Goal: Task Accomplishment & Management: Complete application form

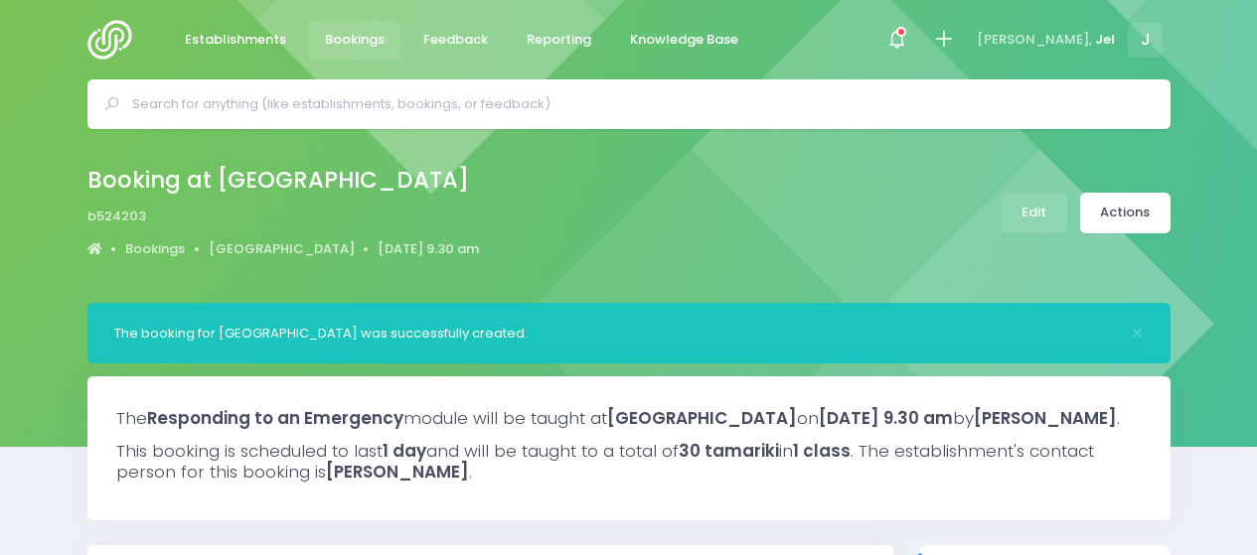
select select "5"
click at [955, 43] on icon at bounding box center [943, 39] width 23 height 23
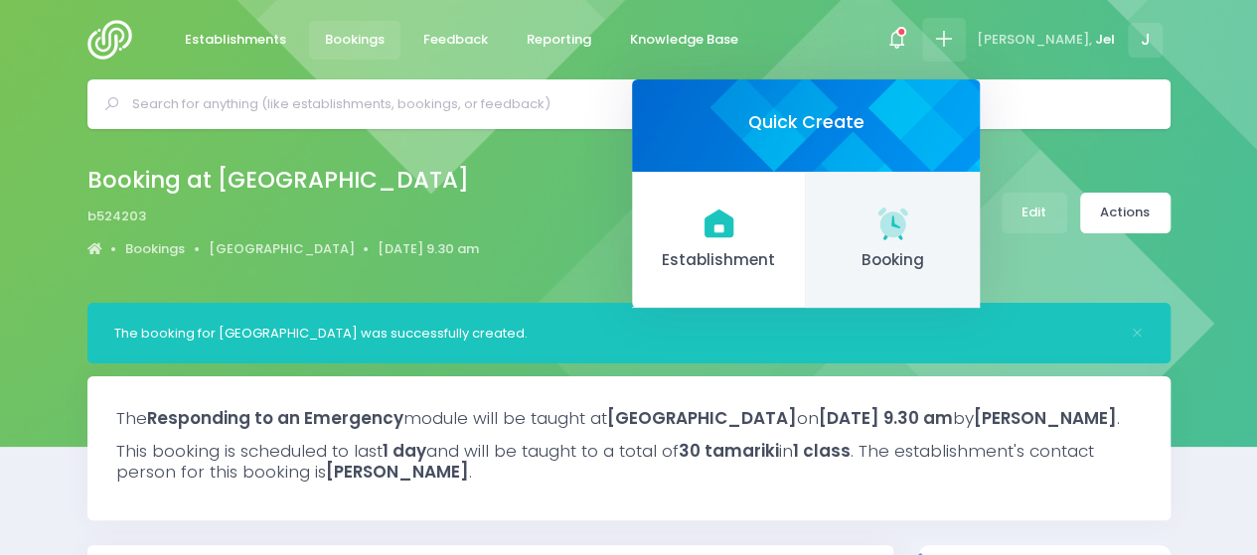
click at [912, 240] on icon at bounding box center [892, 223] width 39 height 39
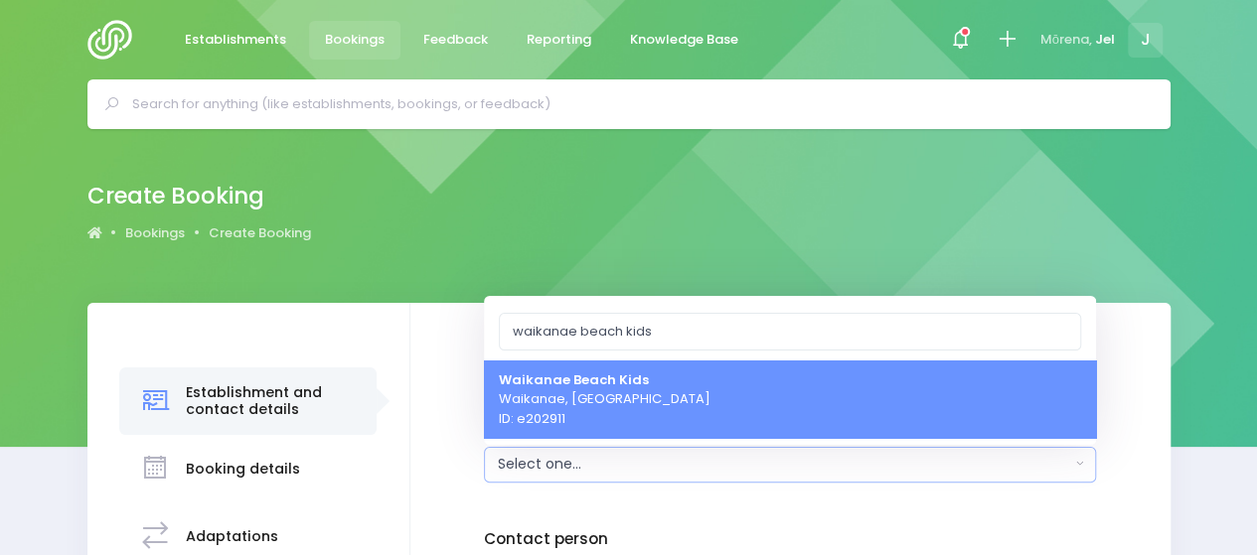
type input "waikanae beach kids"
click at [607, 411] on span "[GEOGRAPHIC_DATA] Kids [GEOGRAPHIC_DATA], [GEOGRAPHIC_DATA] ID: e202911" at bounding box center [605, 399] width 212 height 59
select select "202911"
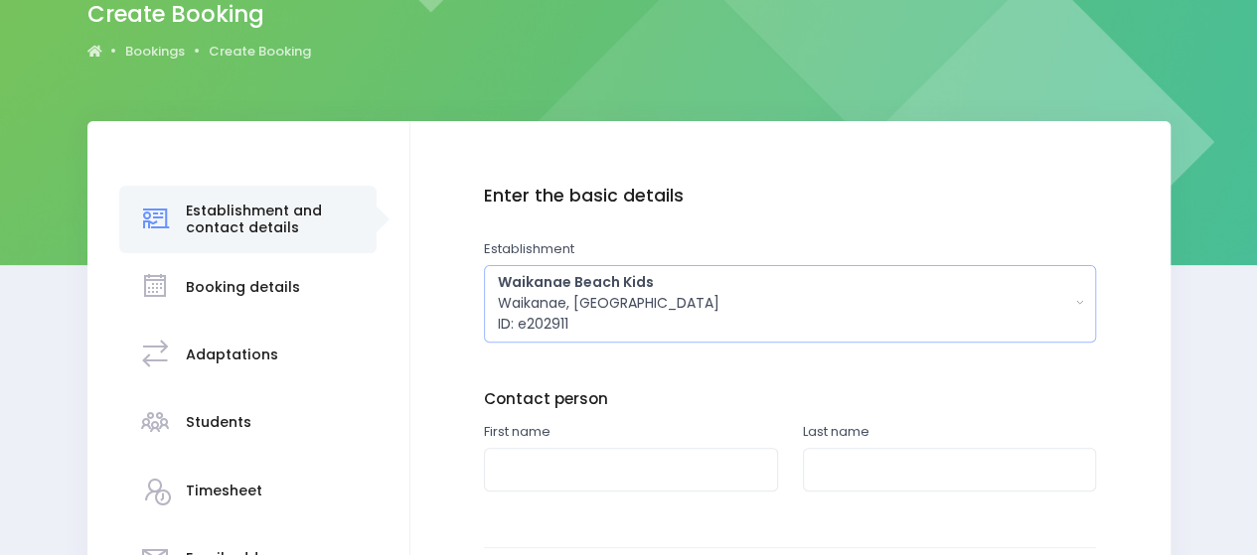
scroll to position [199, 0]
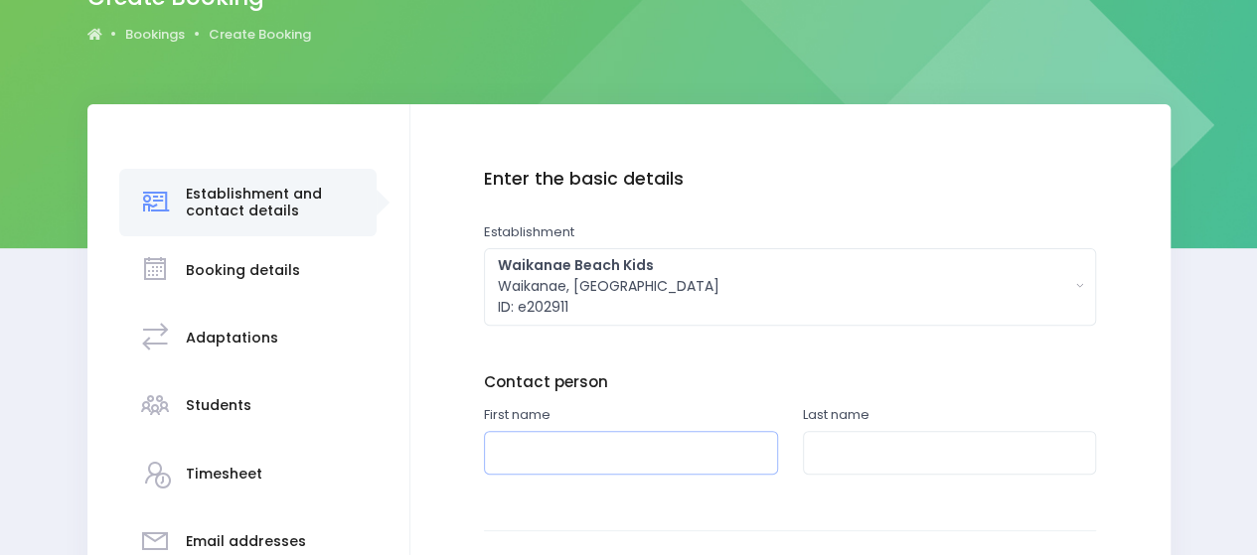
click at [574, 446] on input "text" at bounding box center [631, 453] width 294 height 45
type input "[PERSON_NAME]"
click at [948, 452] on input "text" at bounding box center [950, 453] width 294 height 45
drag, startPoint x: 871, startPoint y: 457, endPoint x: 845, endPoint y: 450, distance: 26.7
click at [845, 450] on input "text" at bounding box center [950, 453] width 294 height 45
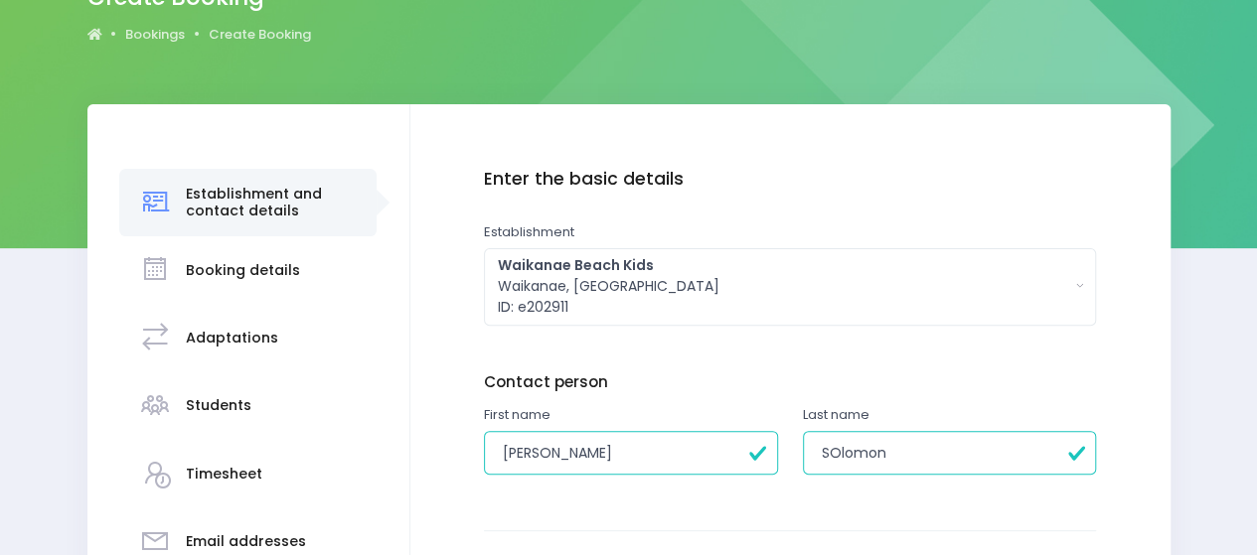
click at [835, 456] on input "SOlomon" at bounding box center [950, 453] width 294 height 45
type input "[PERSON_NAME]"
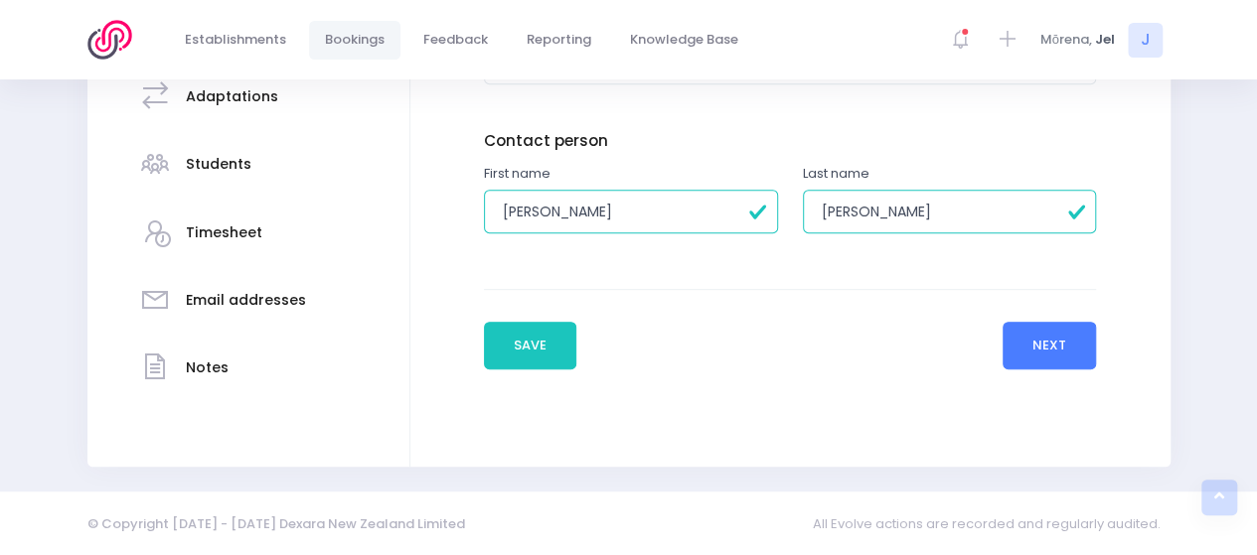
click at [1038, 346] on button "Next" at bounding box center [1049, 346] width 94 height 48
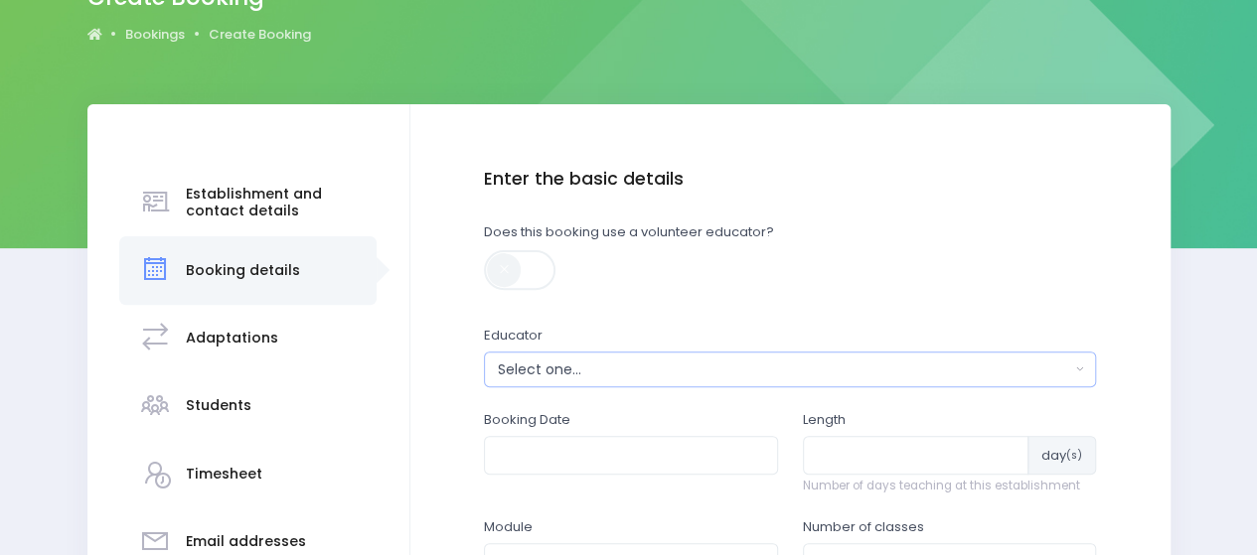
click at [530, 374] on div "Select one..." at bounding box center [784, 370] width 572 height 21
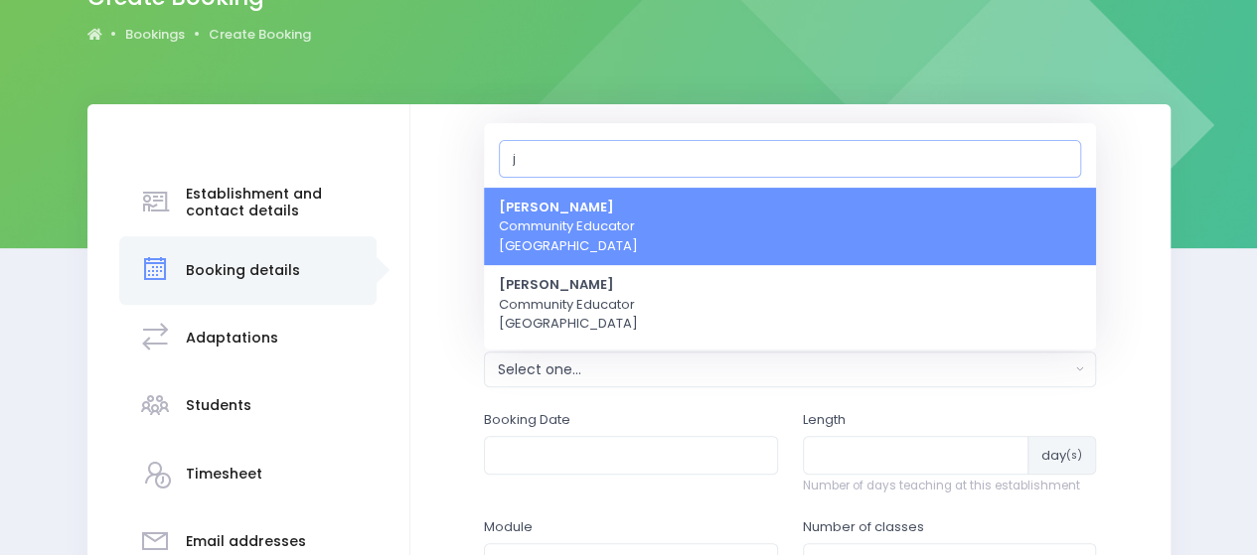
type input "je"
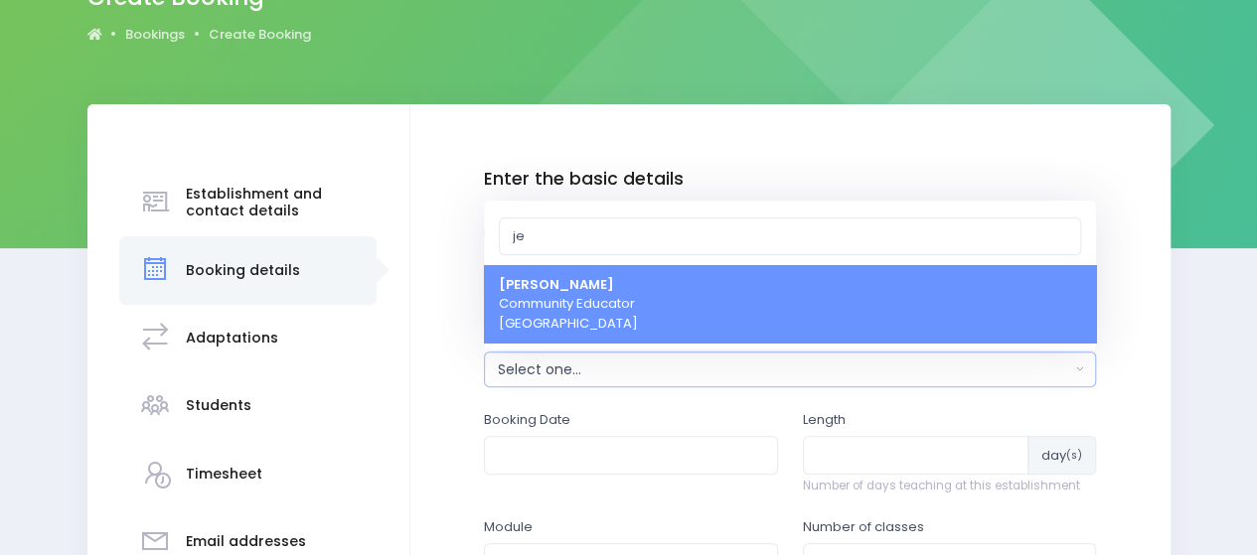
click at [530, 319] on span "Jel [PERSON_NAME] Community Educator [GEOGRAPHIC_DATA]" at bounding box center [568, 304] width 139 height 59
select select "365055"
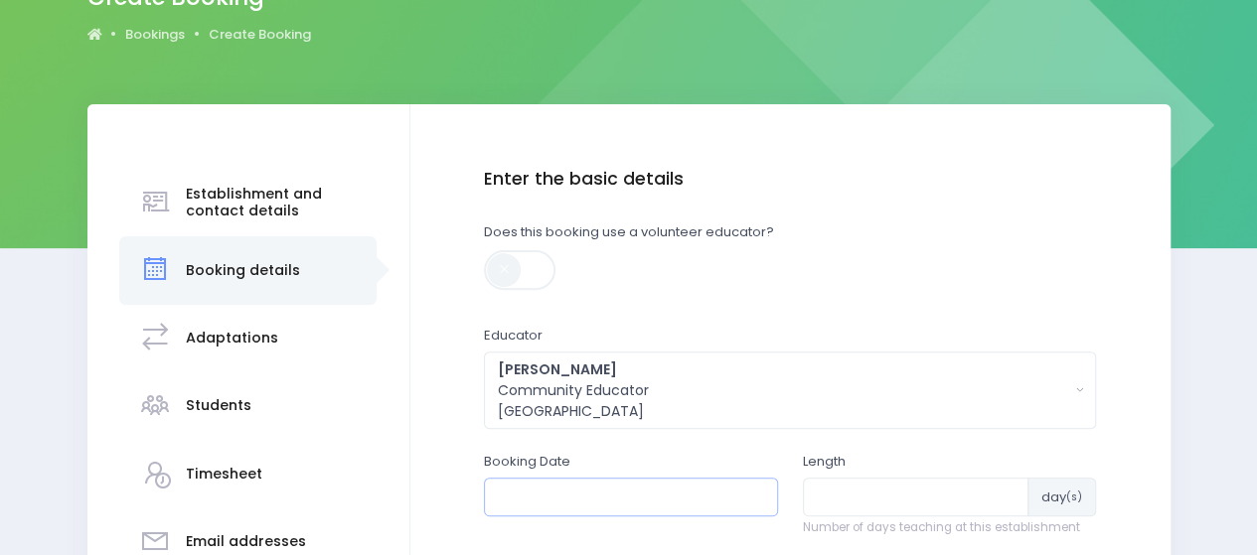
click at [554, 496] on input "text" at bounding box center [631, 497] width 294 height 38
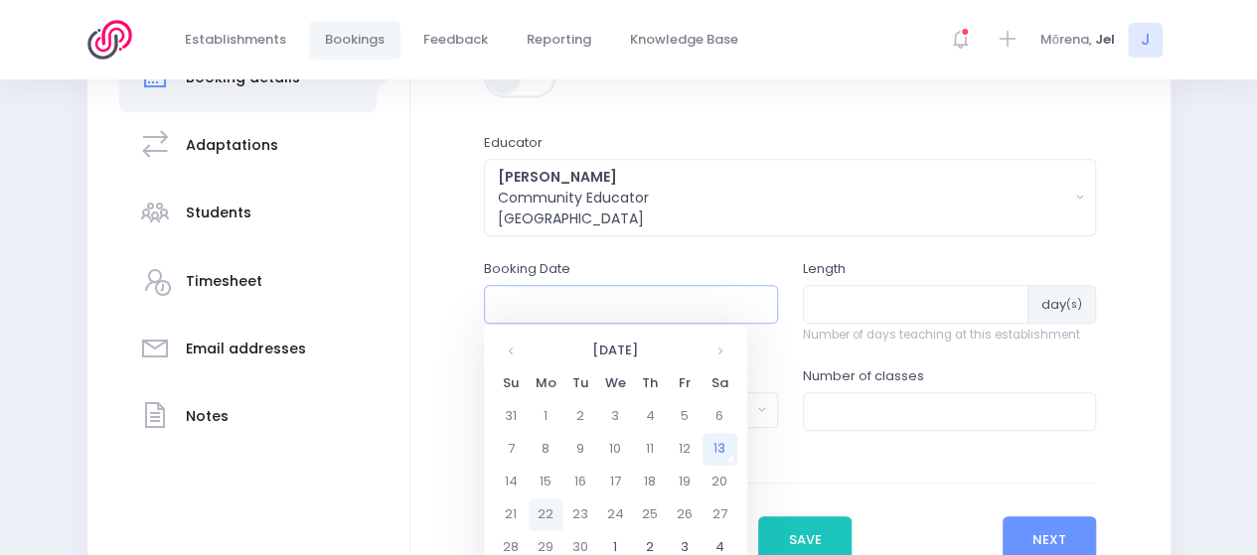
scroll to position [397, 0]
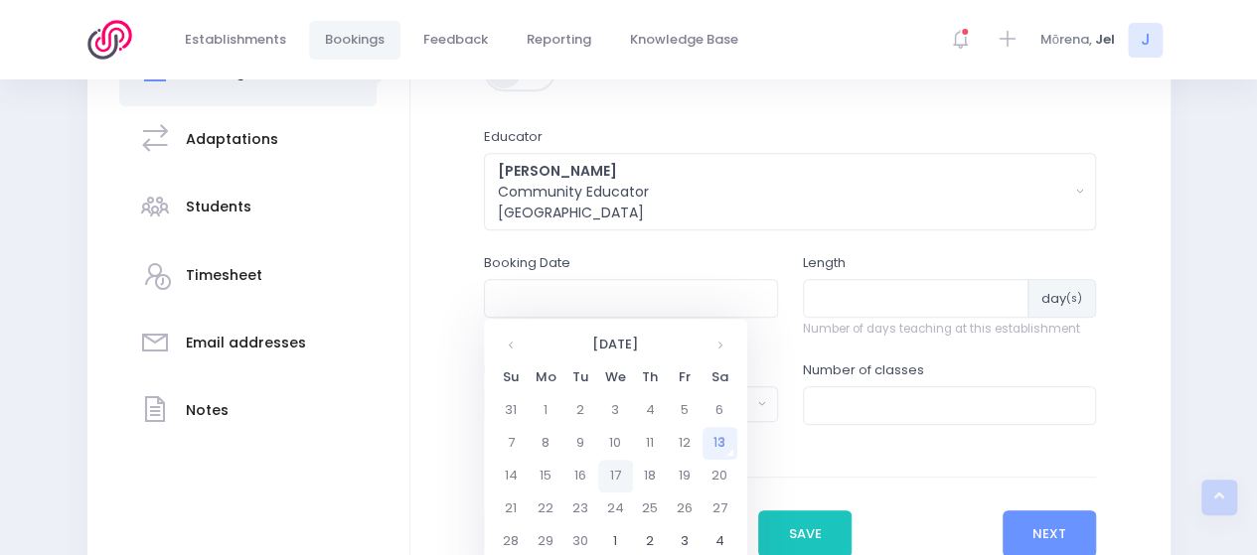
click at [606, 480] on td "17" at bounding box center [615, 476] width 35 height 33
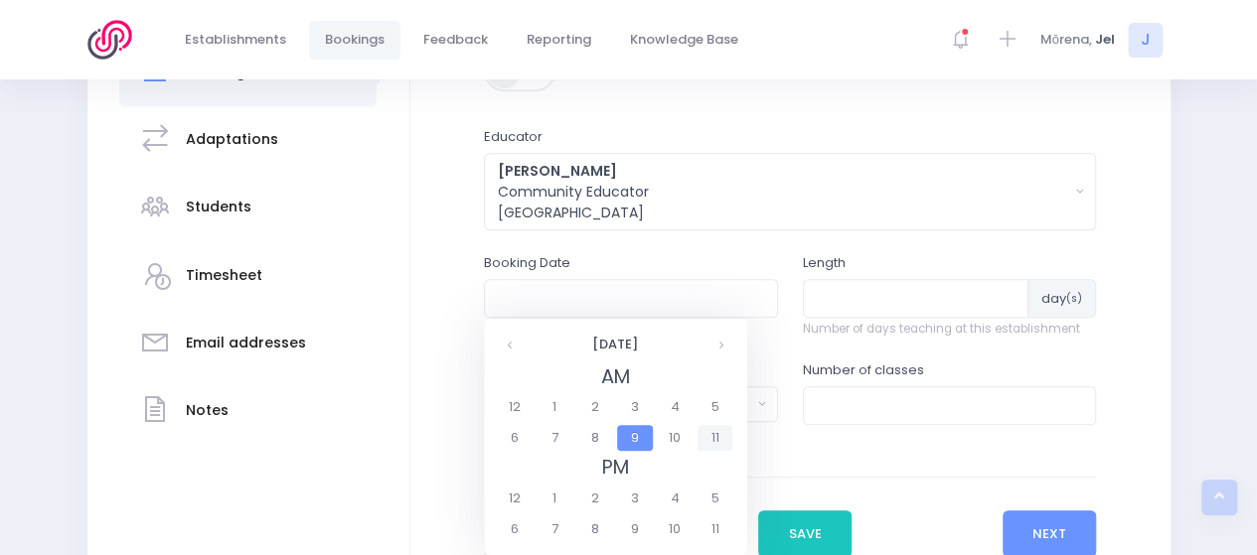
click at [706, 434] on span "11" at bounding box center [714, 438] width 35 height 26
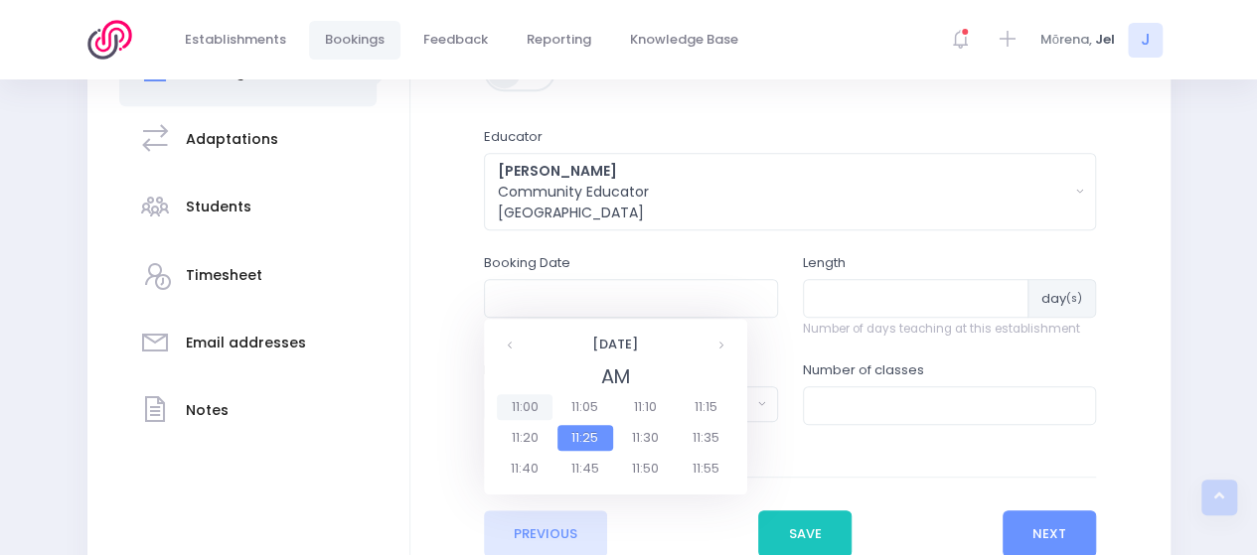
click at [514, 409] on span "11:00" at bounding box center [525, 407] width 56 height 26
type input "[DATE] 11:00 AM"
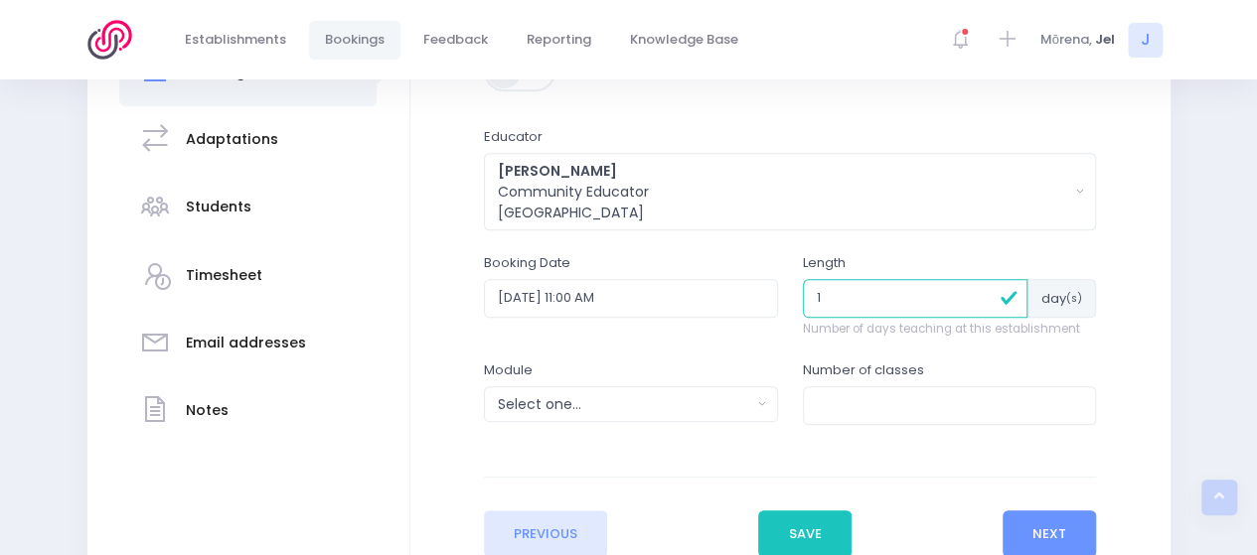
click at [858, 302] on input "1" at bounding box center [915, 298] width 225 height 38
type input "1"
click at [872, 406] on input "number" at bounding box center [950, 405] width 294 height 38
type input "1"
click at [569, 399] on div "Select one..." at bounding box center [624, 404] width 253 height 21
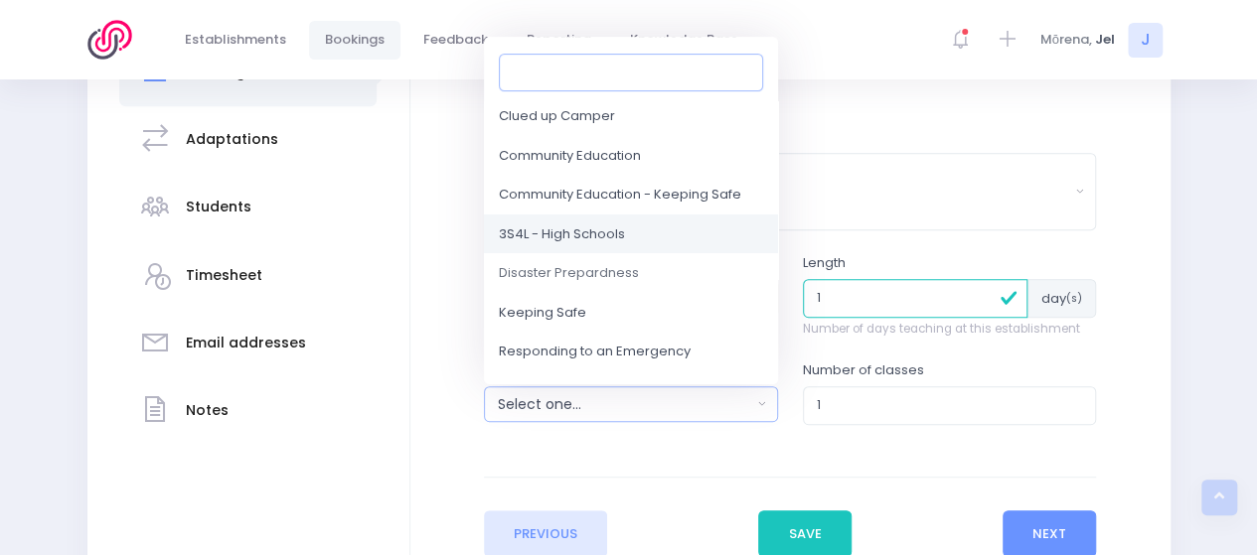
scroll to position [99, 0]
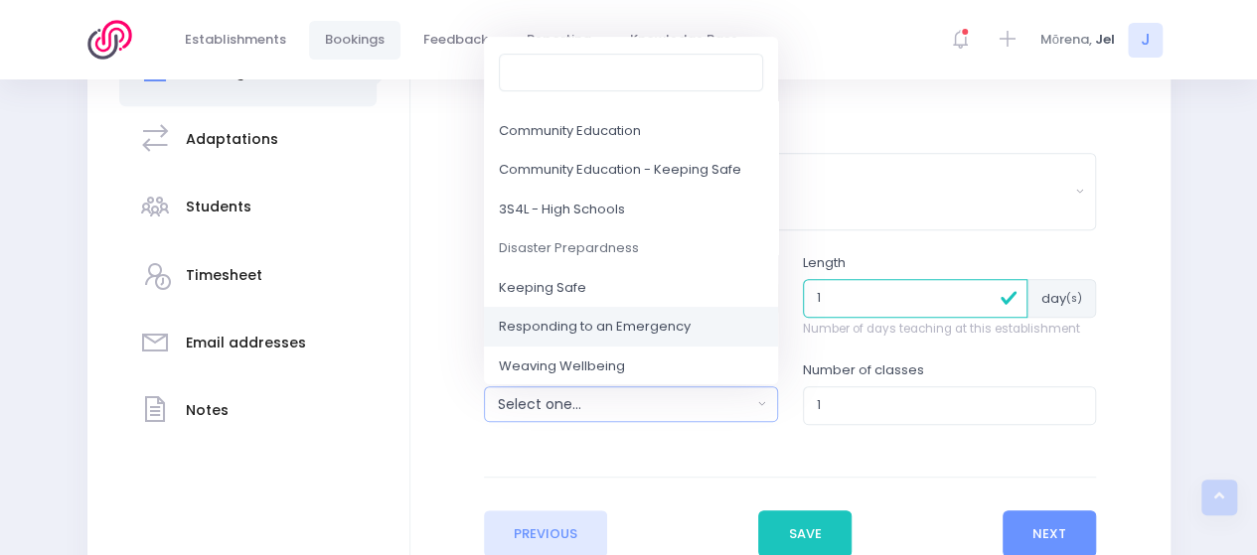
click at [584, 330] on span "Responding to an Emergency" at bounding box center [595, 328] width 192 height 20
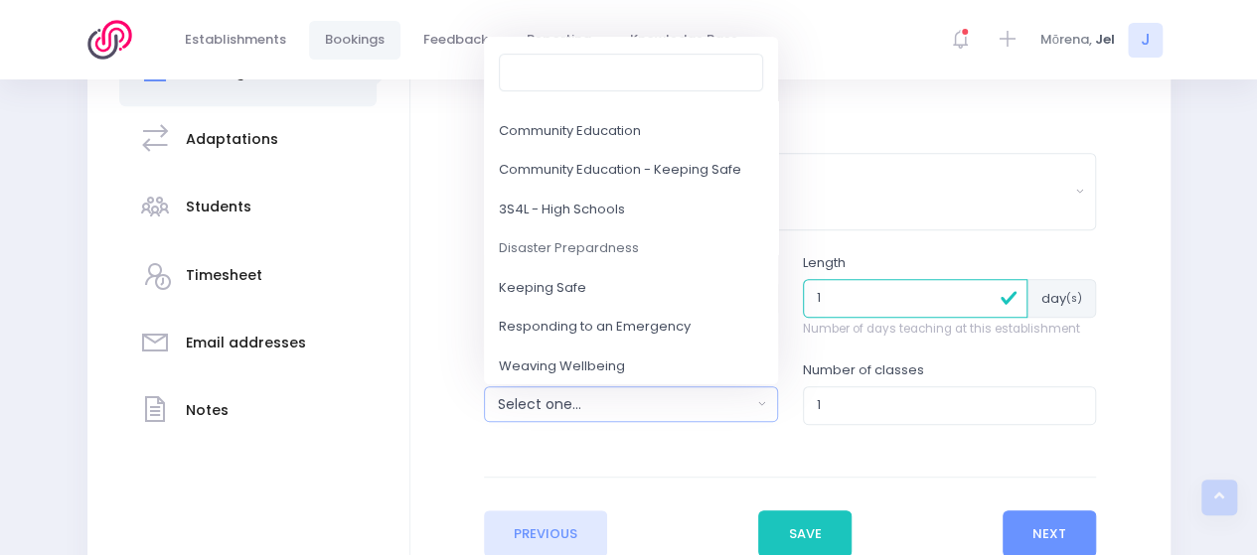
select select "Responding to an Emergency"
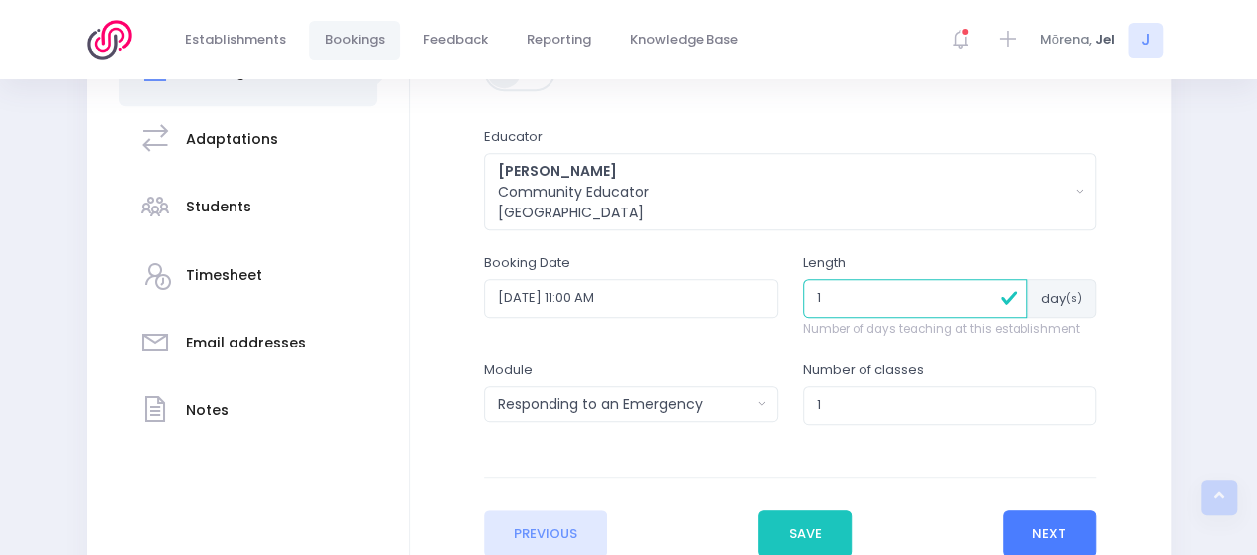
click at [1045, 527] on button "Next" at bounding box center [1049, 535] width 94 height 48
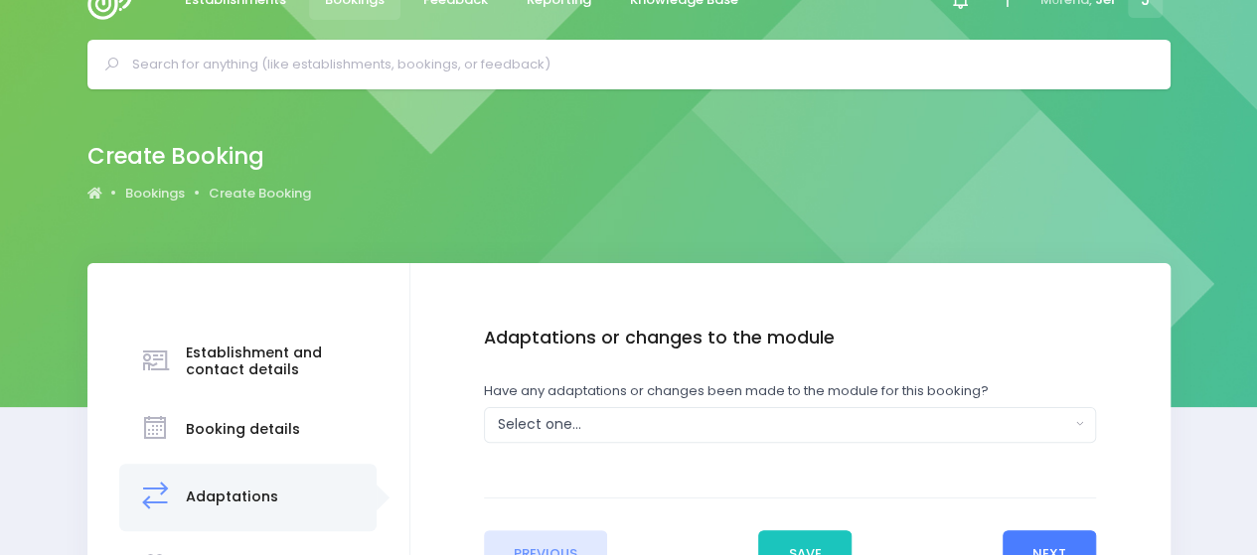
scroll to position [0, 0]
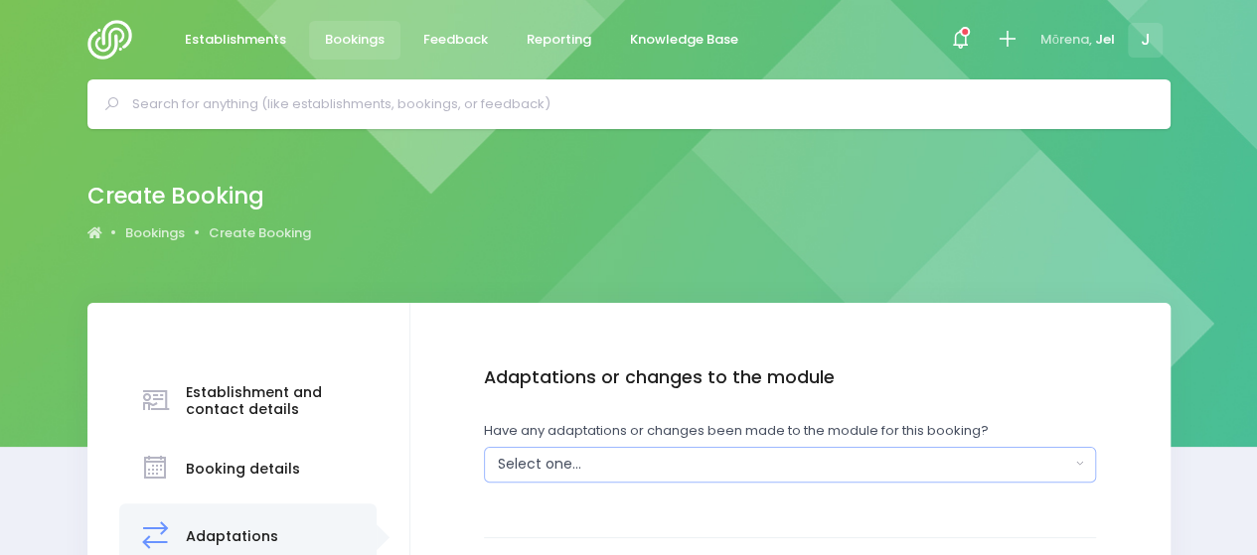
click at [572, 454] on div "Select one..." at bounding box center [784, 464] width 572 height 21
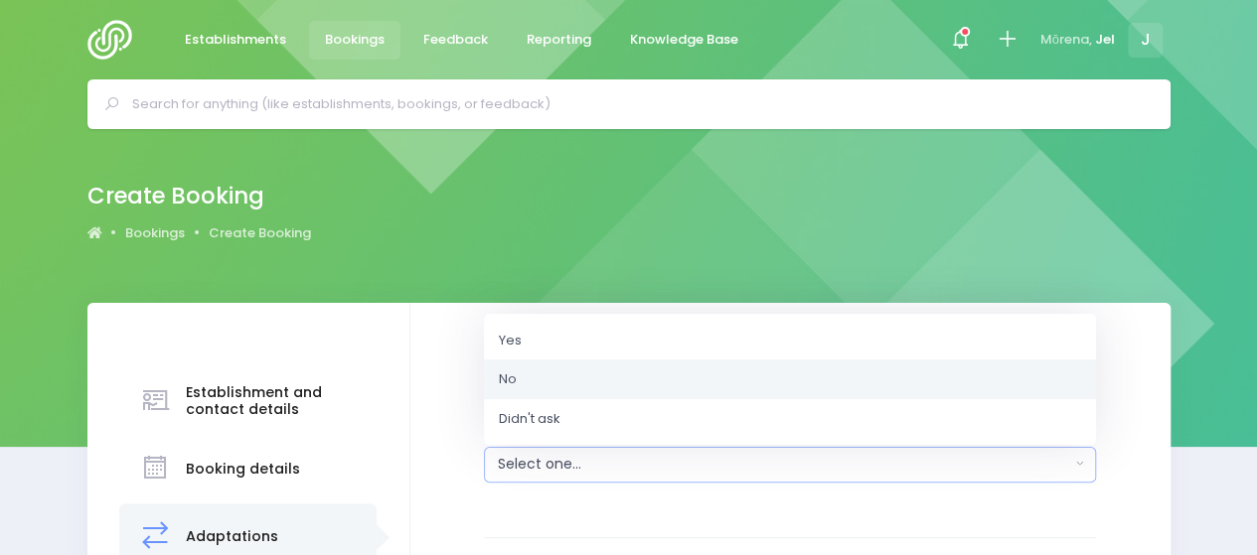
drag, startPoint x: 568, startPoint y: 382, endPoint x: 602, endPoint y: 381, distance: 33.8
click at [568, 382] on link "No" at bounding box center [790, 380] width 612 height 40
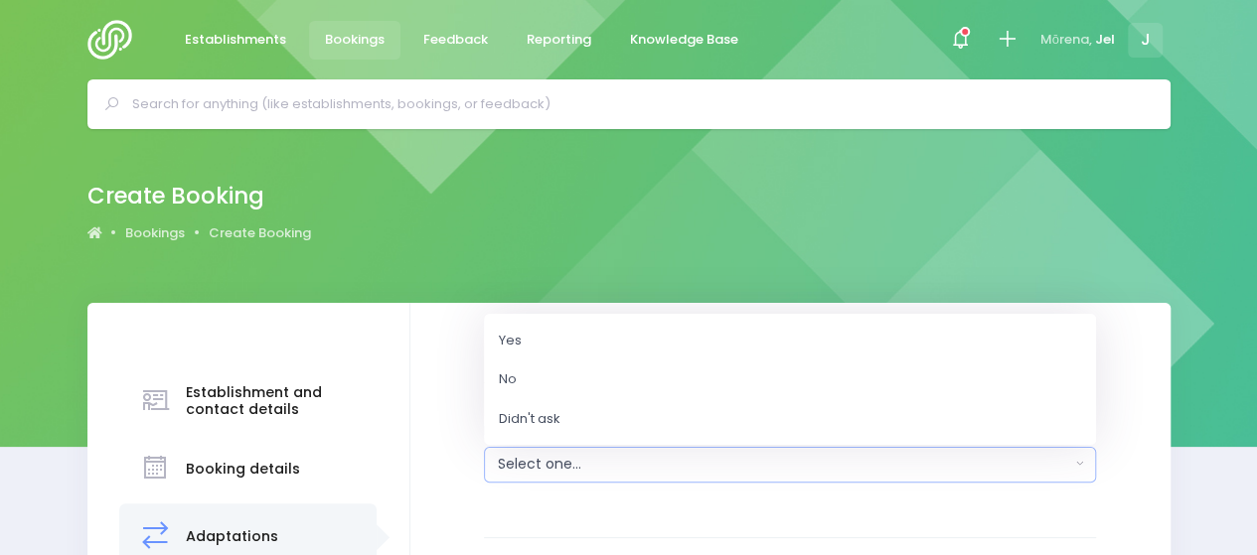
select select "No"
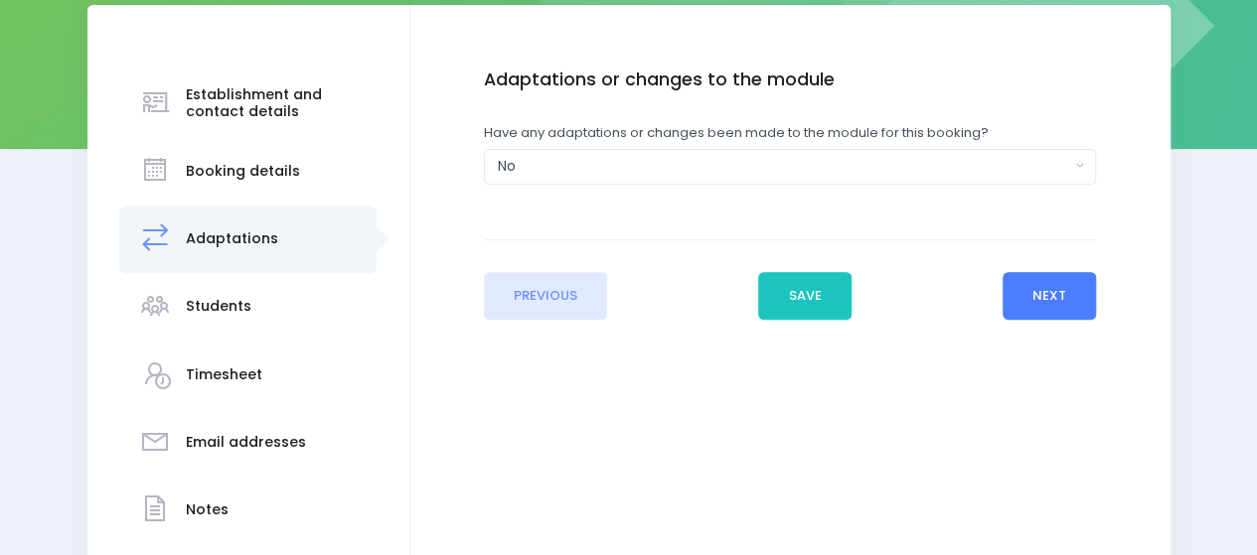
drag, startPoint x: 1051, startPoint y: 291, endPoint x: 954, endPoint y: 313, distance: 99.8
click at [1051, 290] on button "Next" at bounding box center [1049, 296] width 94 height 48
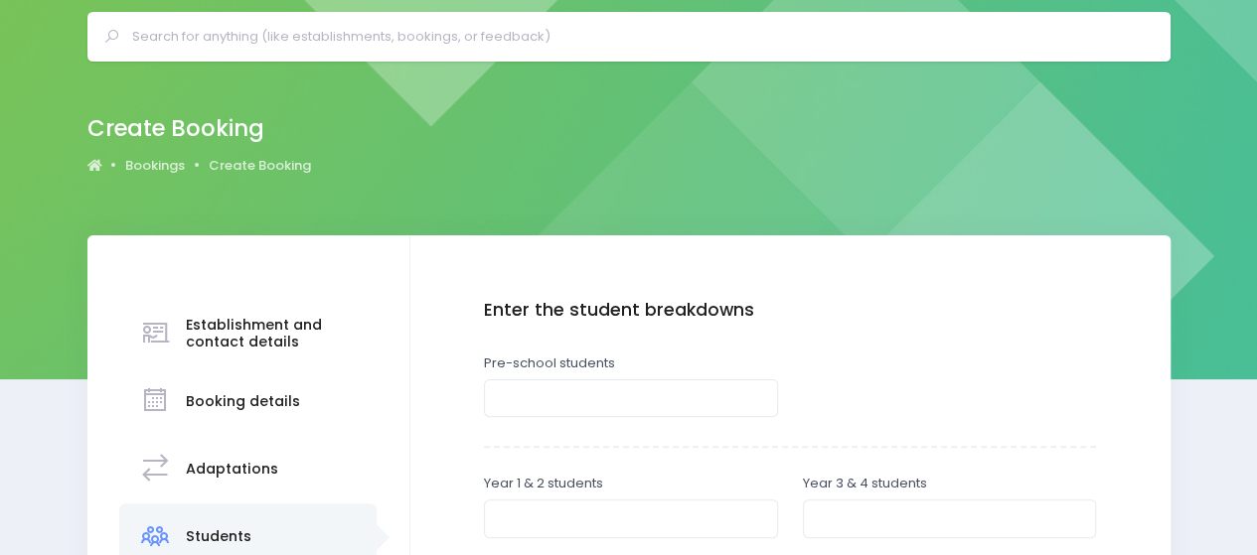
scroll to position [99, 0]
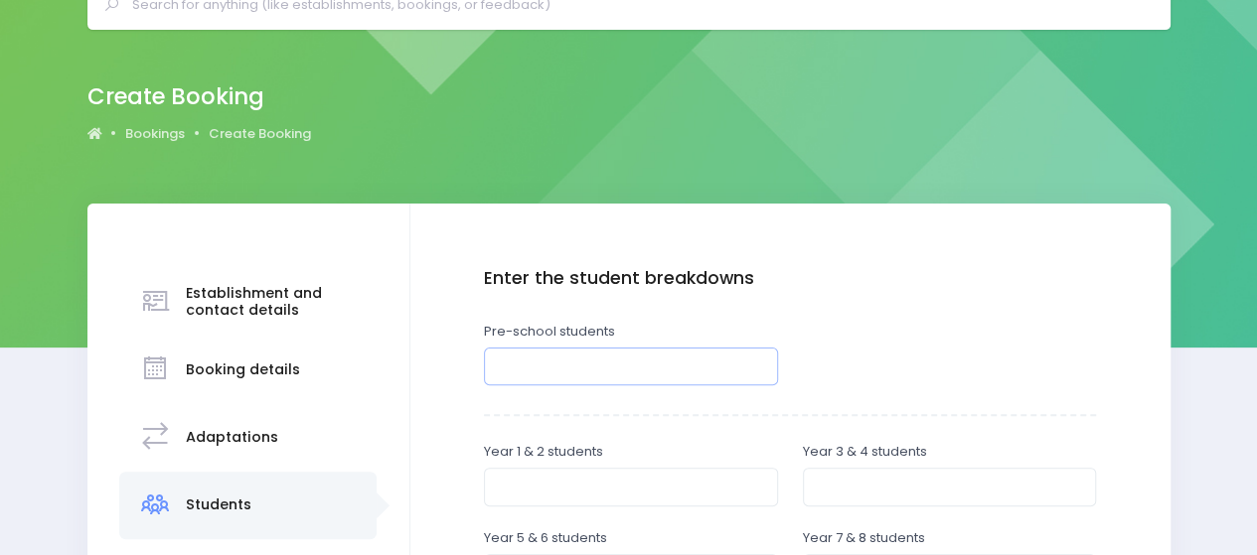
click at [524, 374] on input "number" at bounding box center [631, 367] width 294 height 38
type input "20"
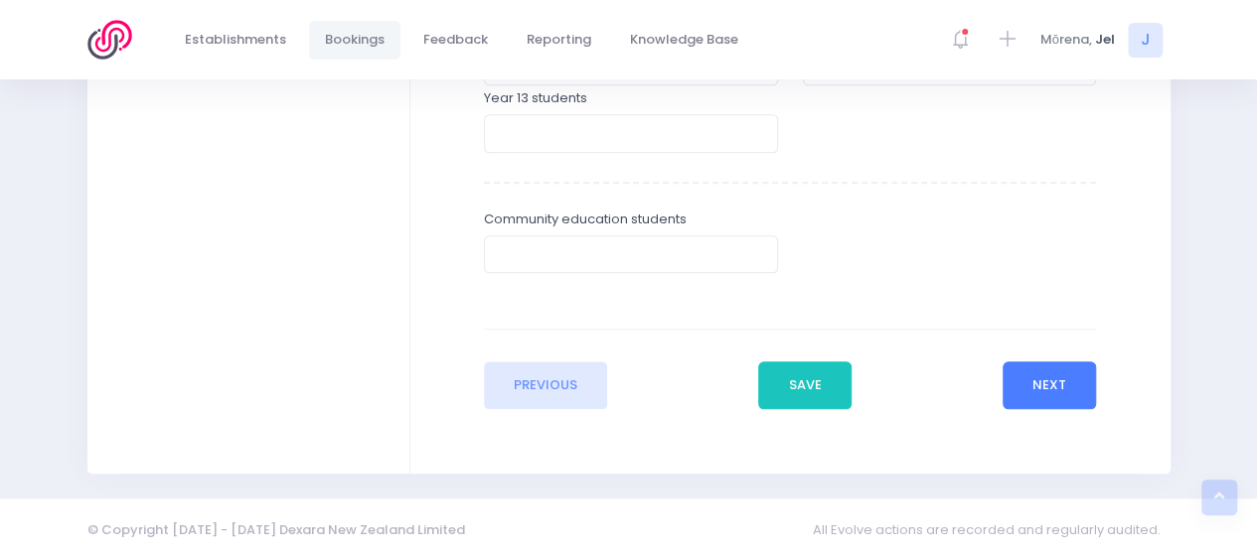
click at [1033, 390] on button "Next" at bounding box center [1049, 386] width 94 height 48
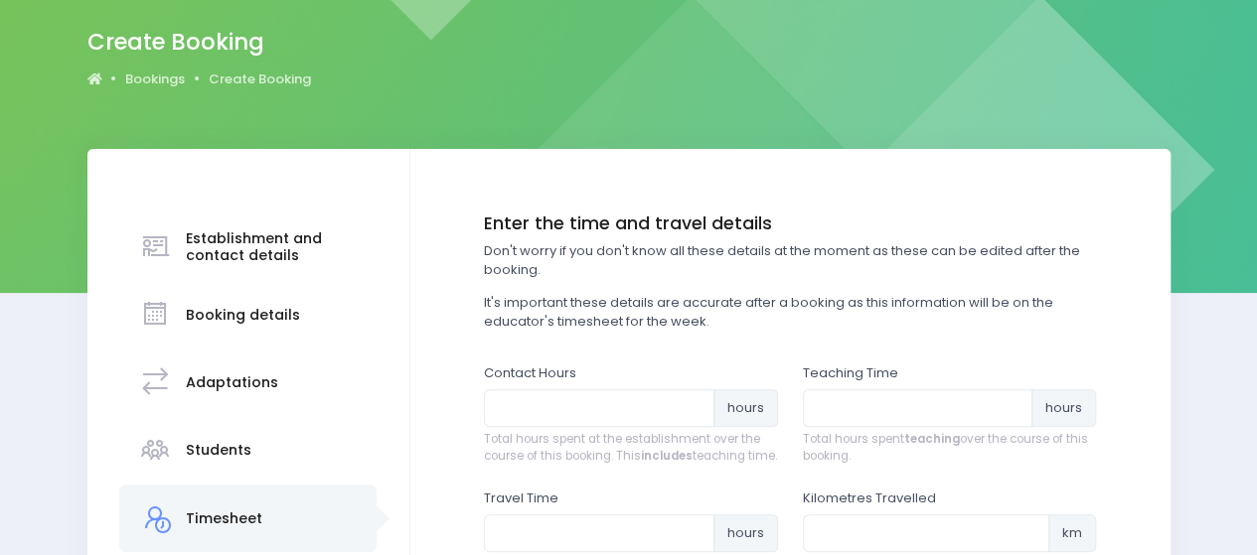
scroll to position [199, 0]
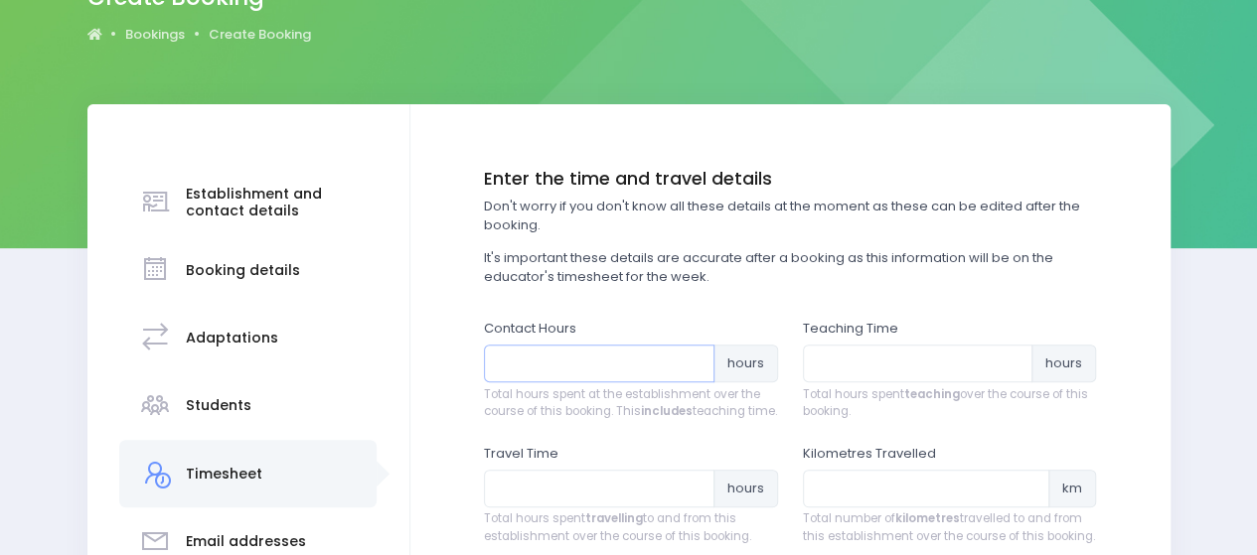
click at [554, 362] on input "number" at bounding box center [599, 364] width 230 height 38
type input "1"
click at [878, 355] on input "number" at bounding box center [918, 364] width 230 height 38
type input "1"
click at [525, 508] on input "number" at bounding box center [599, 489] width 230 height 38
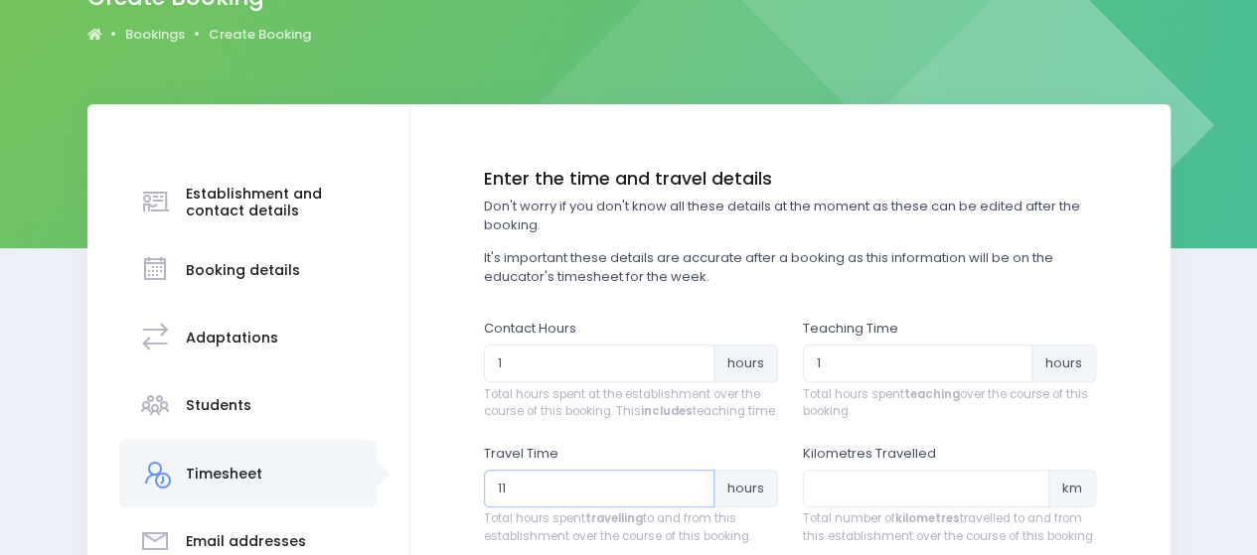
type input "11"
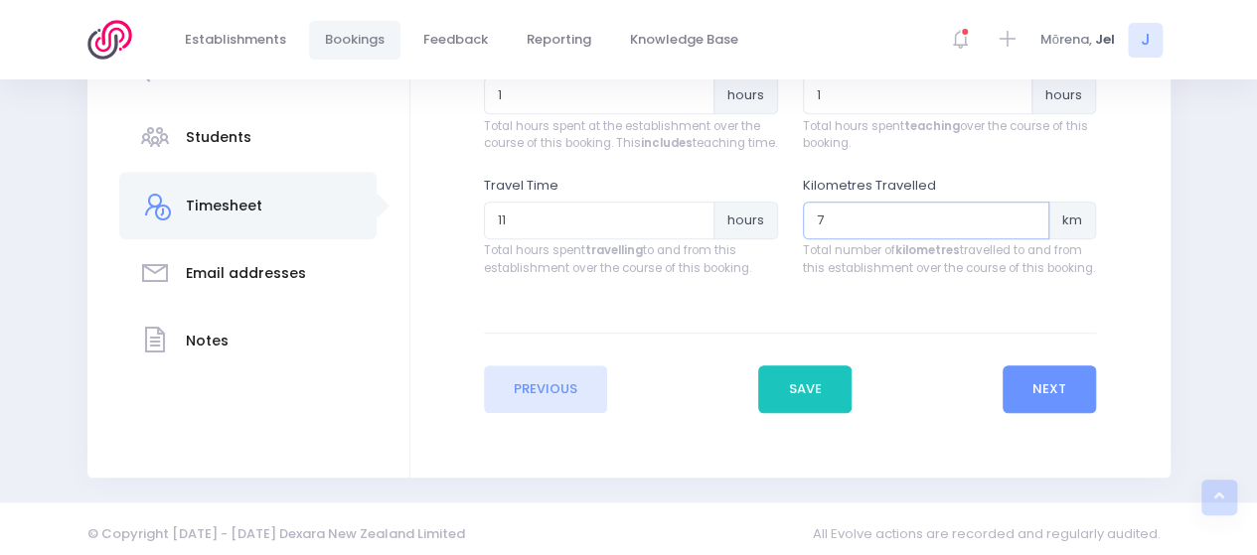
scroll to position [495, 0]
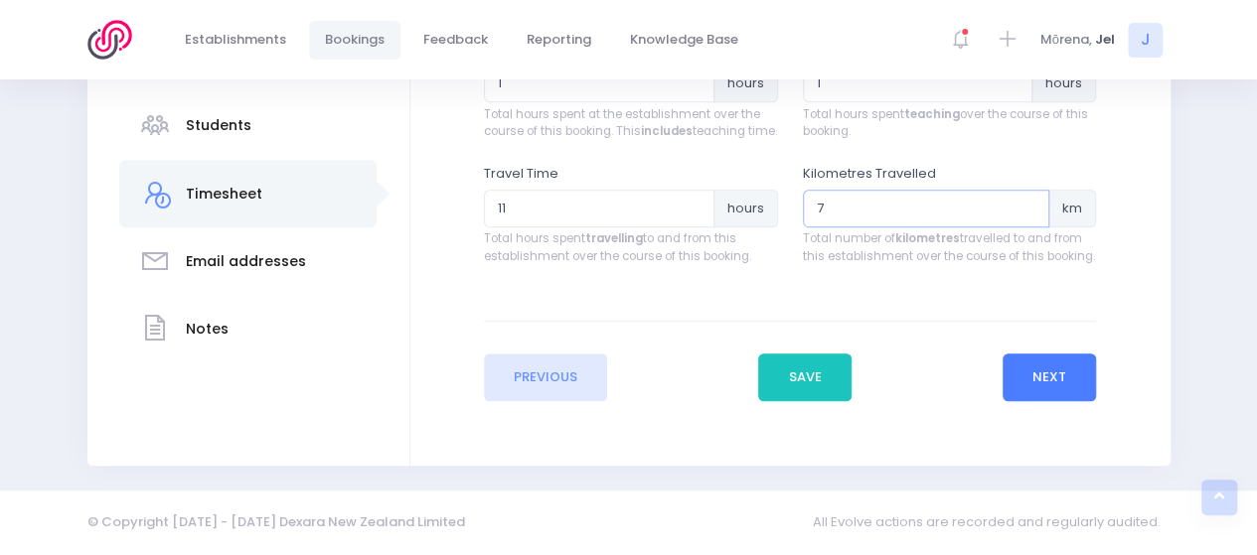
type input "7"
click at [1068, 378] on button "Next" at bounding box center [1049, 378] width 94 height 48
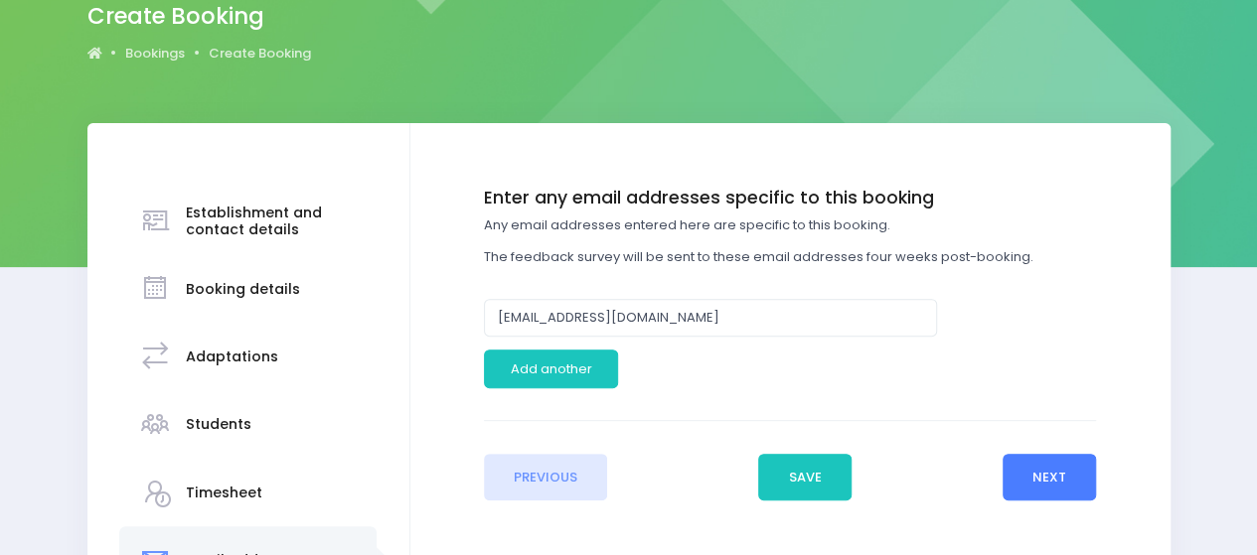
scroll to position [199, 0]
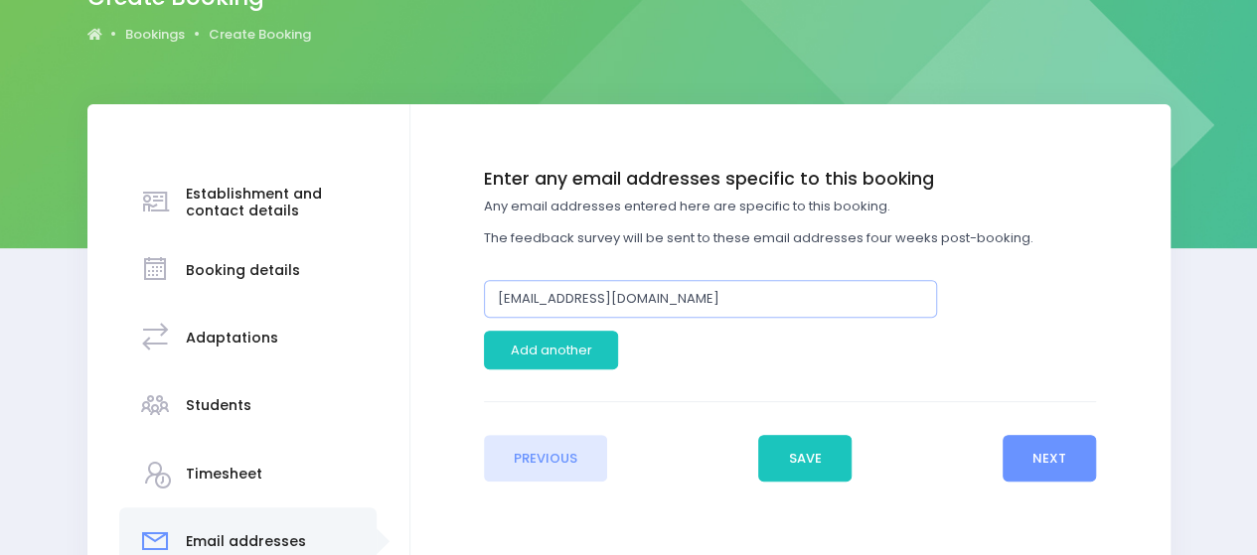
drag, startPoint x: 678, startPoint y: 294, endPoint x: 425, endPoint y: 305, distance: 253.5
click at [425, 305] on div "Enter the basic details Establishment Select one... ** Do not use, double up **…" at bounding box center [790, 406] width 760 height 604
paste input "[EMAIL_ADDRESS][DOMAIN_NAME]"
type input "[EMAIL_ADDRESS][DOMAIN_NAME]"
click at [1089, 462] on button "Next" at bounding box center [1049, 459] width 94 height 48
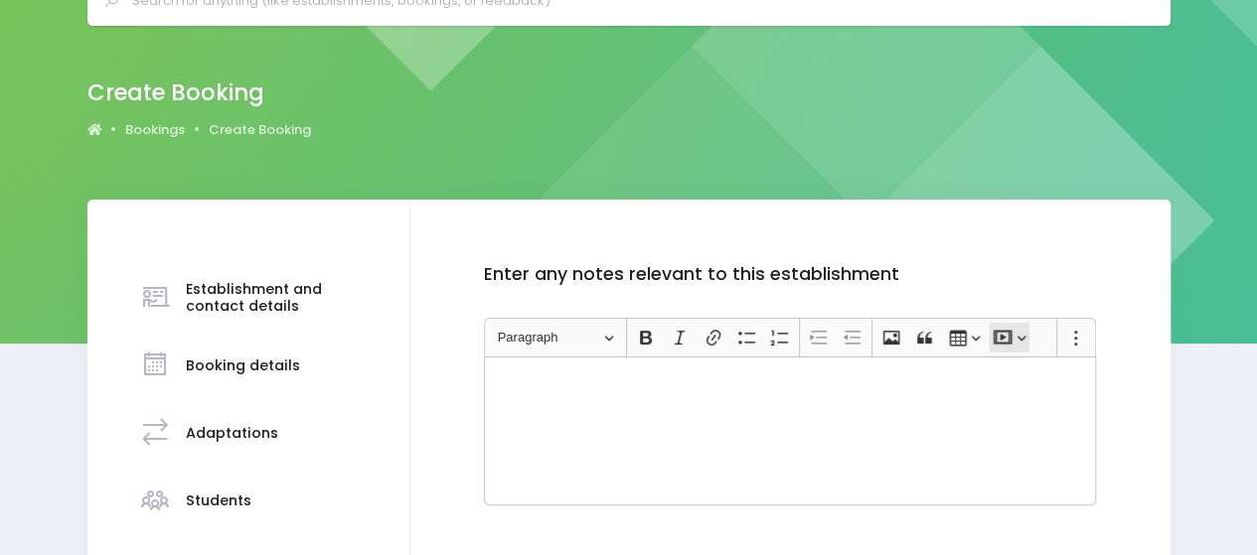
scroll to position [298, 0]
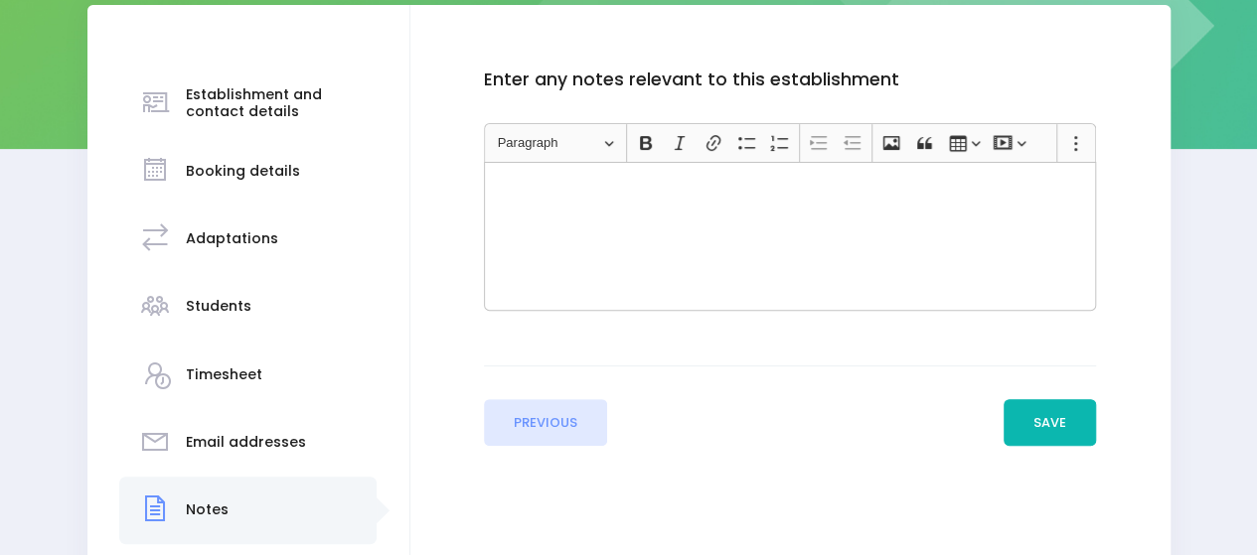
click at [1031, 424] on button "Save" at bounding box center [1049, 423] width 93 height 48
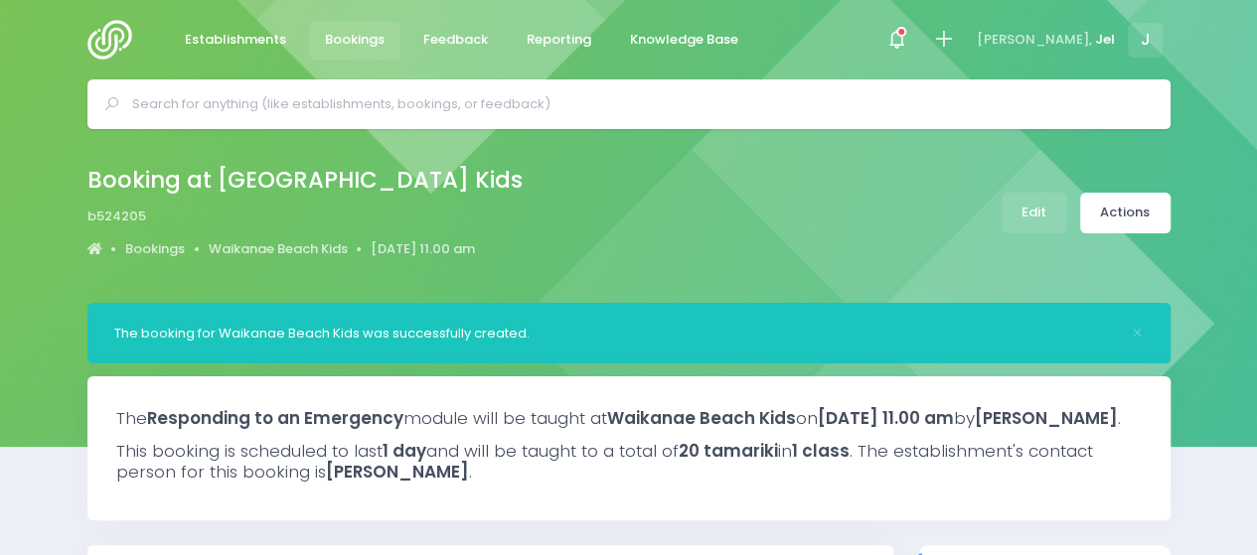
select select "5"
